Goal: Task Accomplishment & Management: Complete application form

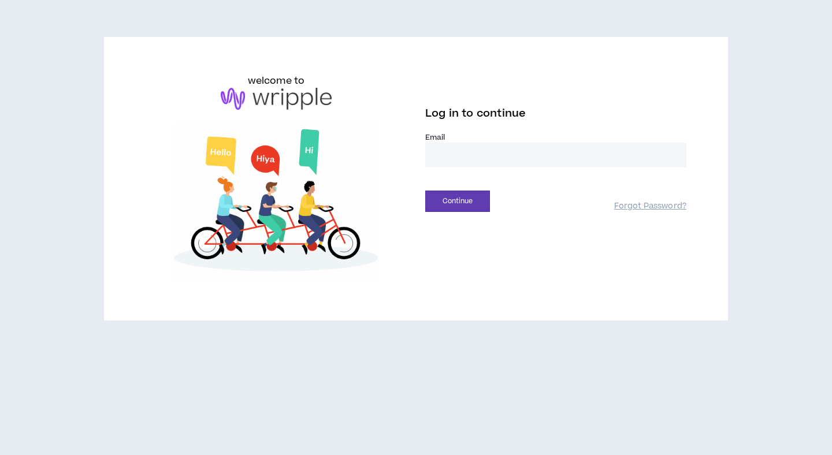
click at [450, 153] on input "email" at bounding box center [555, 155] width 261 height 25
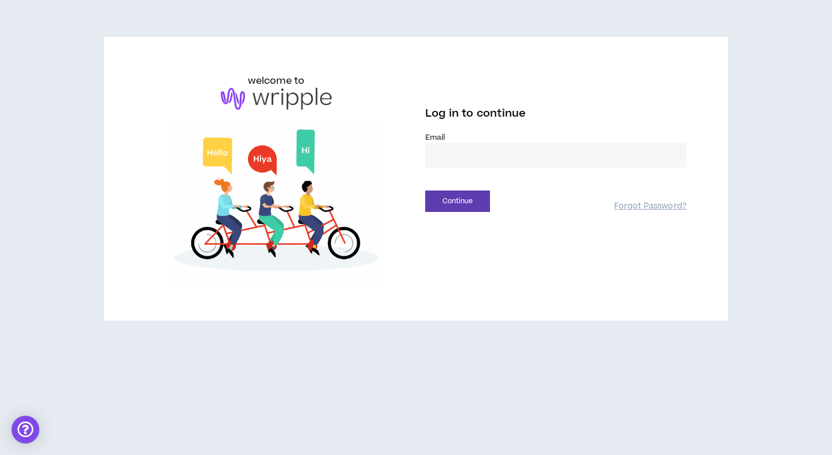
type input "**********"
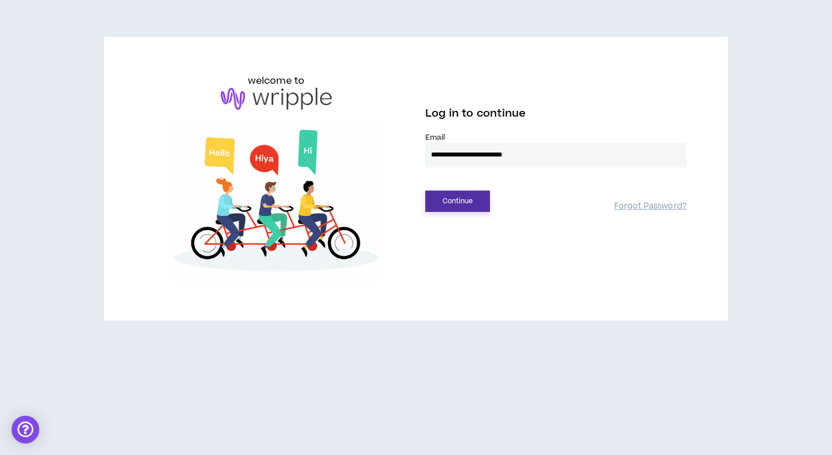
click at [463, 208] on button "Continue" at bounding box center [457, 201] width 65 height 21
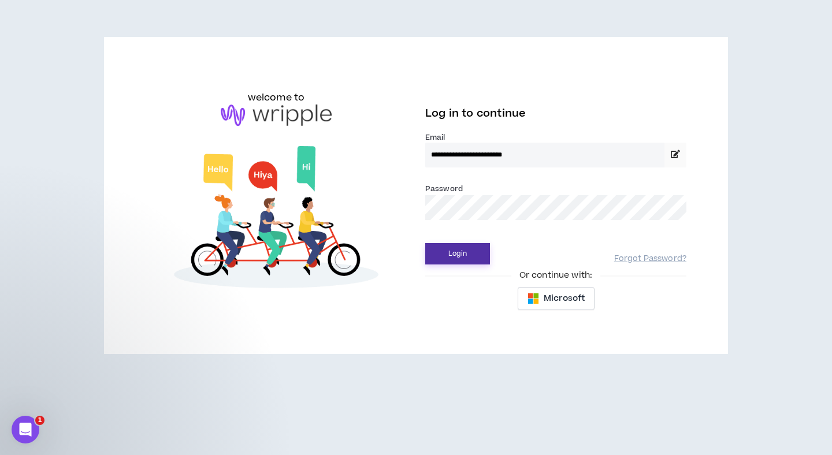
click at [451, 260] on button "Login" at bounding box center [457, 253] width 65 height 21
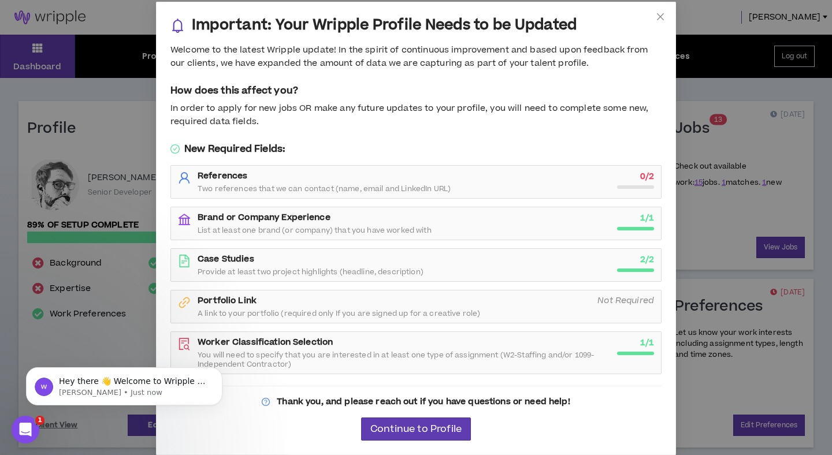
scroll to position [9, 0]
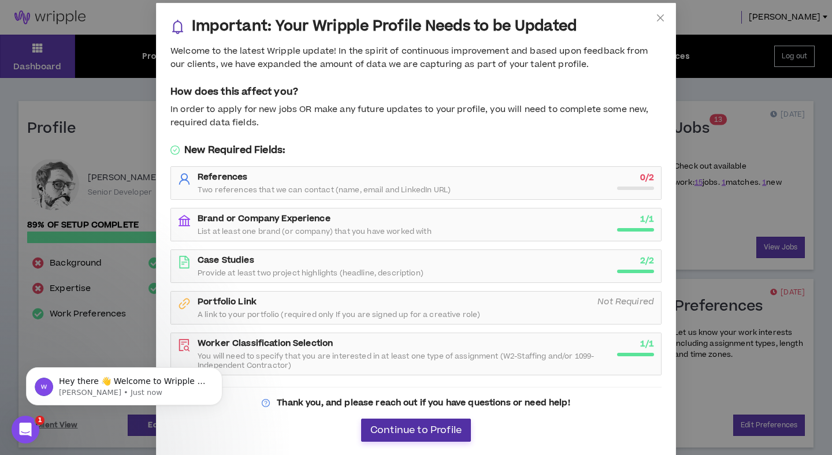
click at [403, 431] on span "Continue to Profile" at bounding box center [415, 430] width 91 height 11
